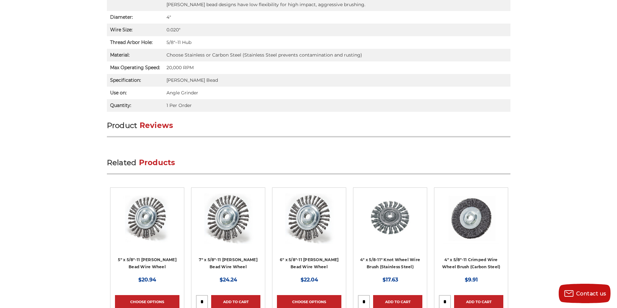
scroll to position [549, 0]
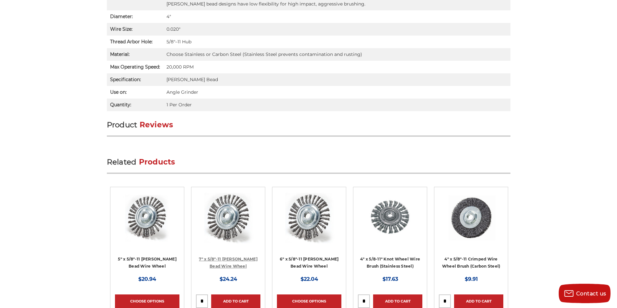
click at [208, 257] on link "7" x 5/8"-11 [PERSON_NAME] Bead Wire Wheel" at bounding box center [228, 263] width 59 height 12
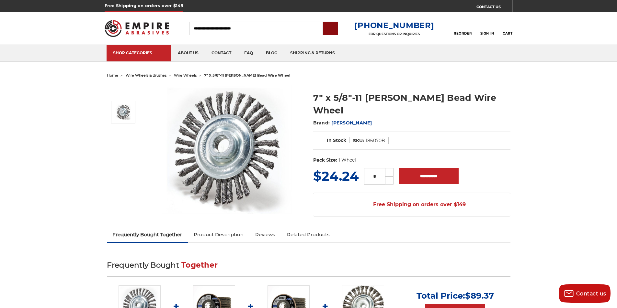
click at [337, 32] on input "submit" at bounding box center [330, 28] width 13 height 13
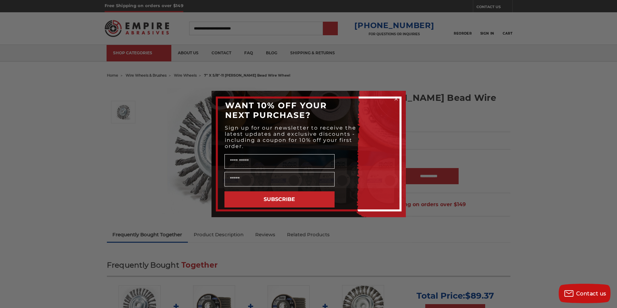
click at [338, 25] on div "Close dialog WANT 10% OFF YOUR NEXT PURCHASE? Sign up for our newsletter to rec…" at bounding box center [308, 154] width 617 height 308
